Goal: Information Seeking & Learning: Learn about a topic

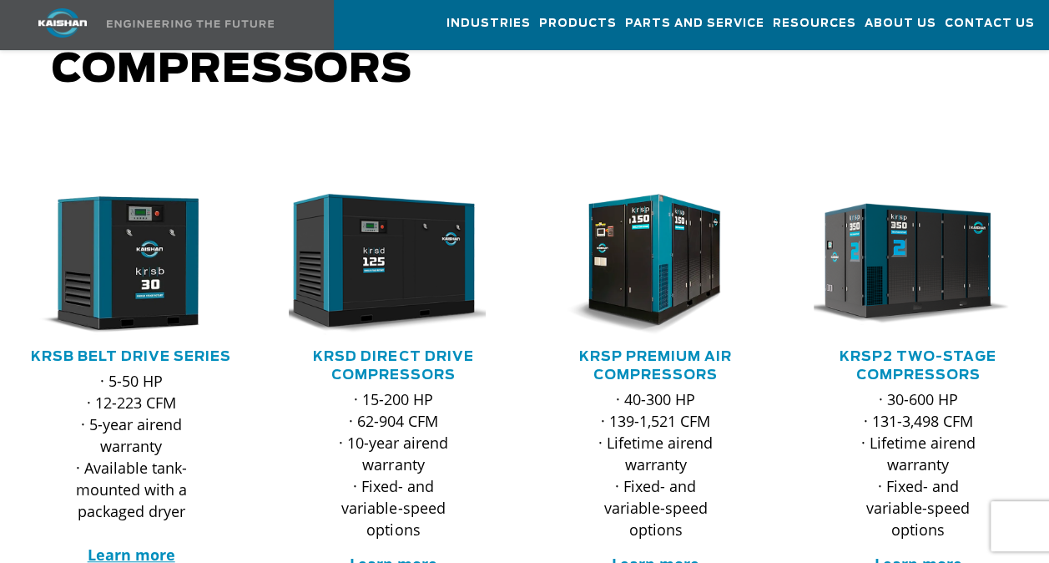
scroll to position [200, 0]
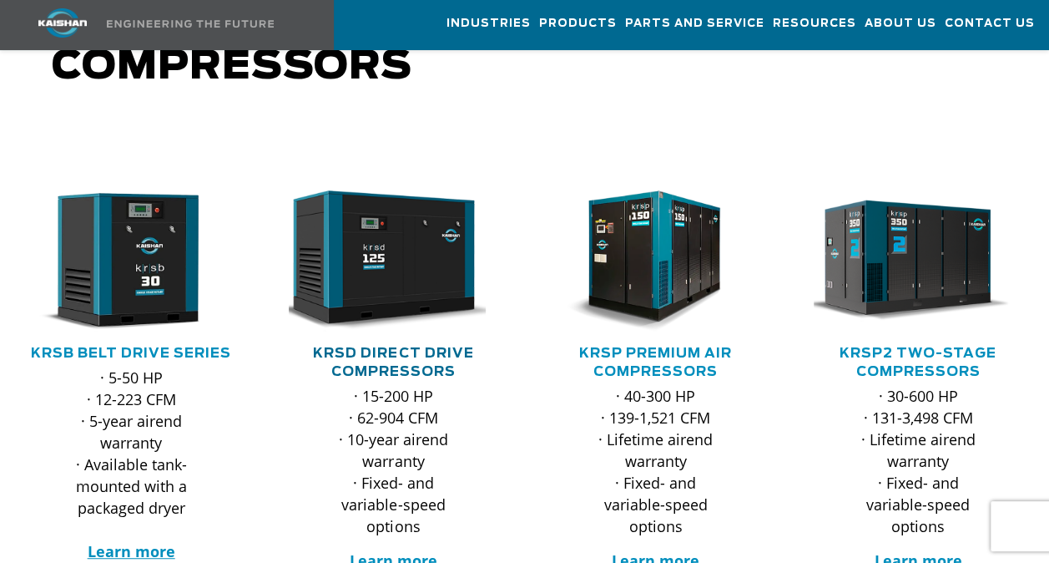
click at [376, 346] on link "KRSD Direct Drive Compressors" at bounding box center [393, 362] width 160 height 32
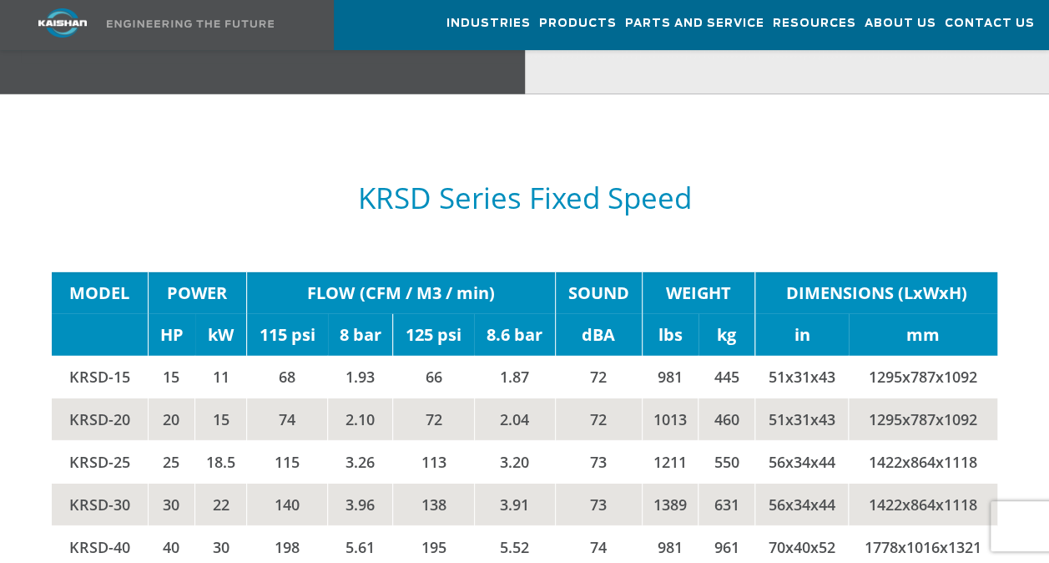
scroll to position [2382, 0]
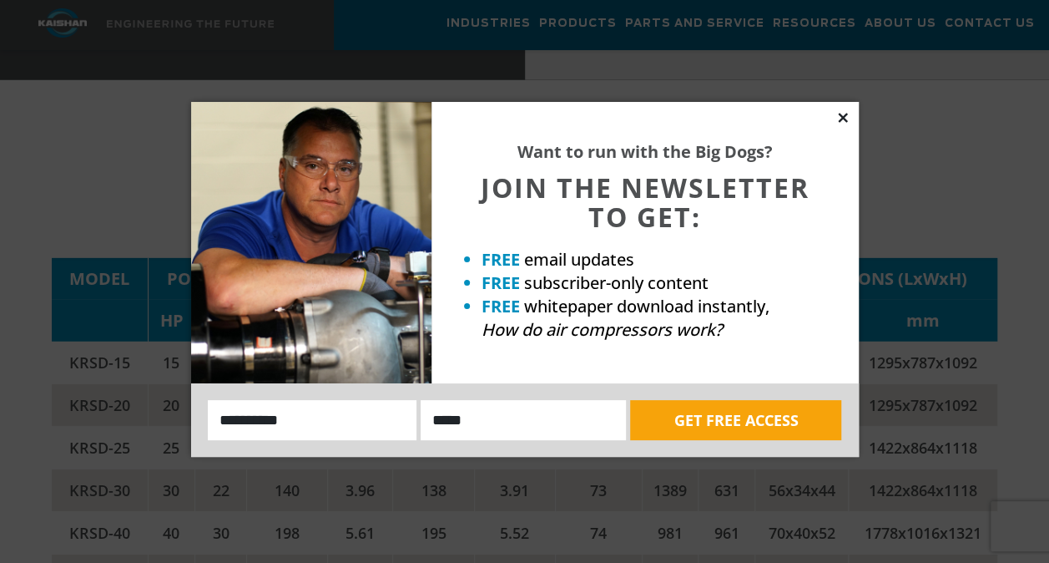
click at [841, 112] on icon at bounding box center [842, 117] width 15 height 15
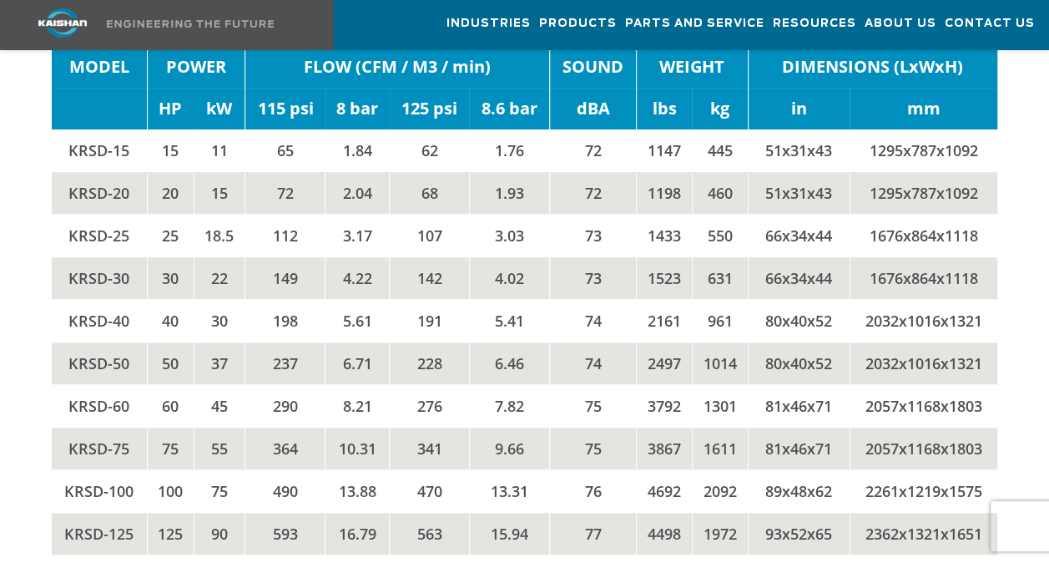
scroll to position [3430, 0]
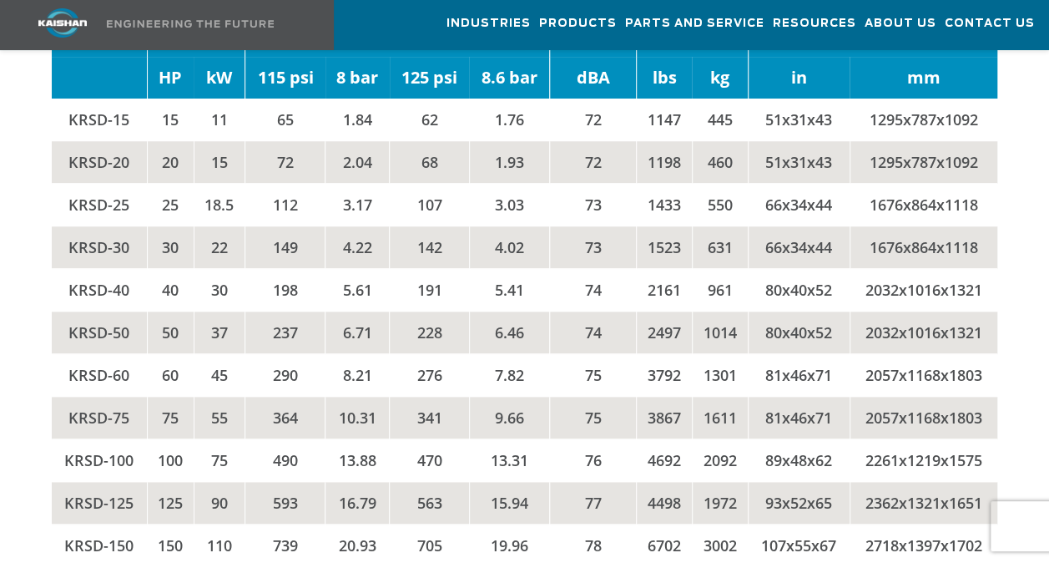
click at [469, 396] on td "9.66" at bounding box center [509, 417] width 80 height 43
click at [604, 524] on td "78" at bounding box center [593, 545] width 86 height 43
